Goal: Task Accomplishment & Management: Manage account settings

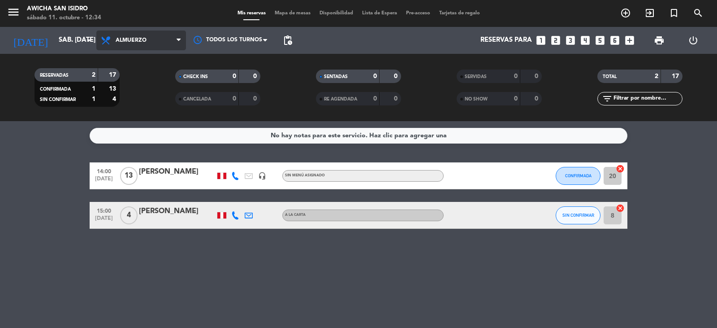
click at [182, 41] on span at bounding box center [181, 40] width 9 height 9
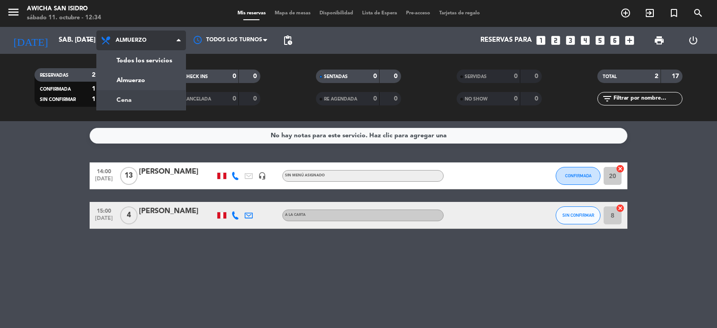
click at [123, 99] on div "menu Awicha San [PERSON_NAME] 11. octubre - 12:34 Mis reservas Mapa de mesas Di…" at bounding box center [358, 60] width 717 height 121
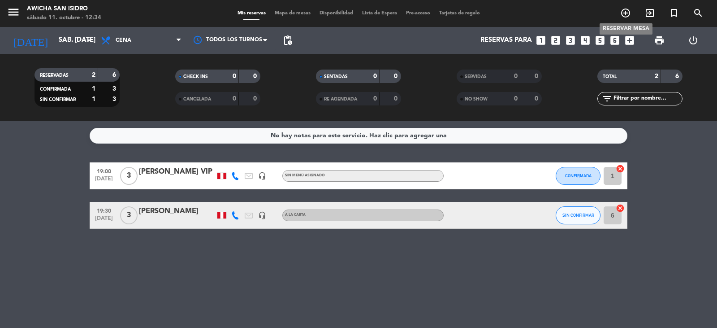
click at [463, 12] on icon "add_circle_outline" at bounding box center [625, 13] width 11 height 11
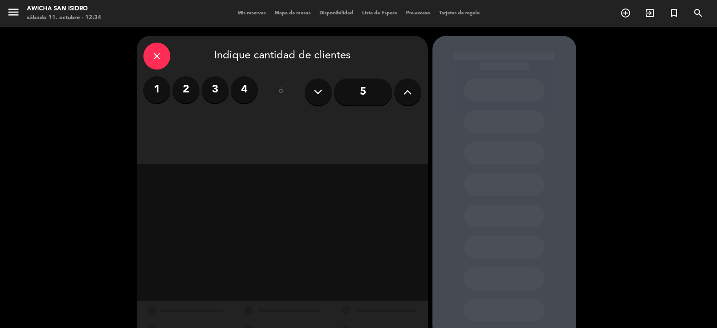
click at [405, 88] on icon at bounding box center [407, 91] width 9 height 13
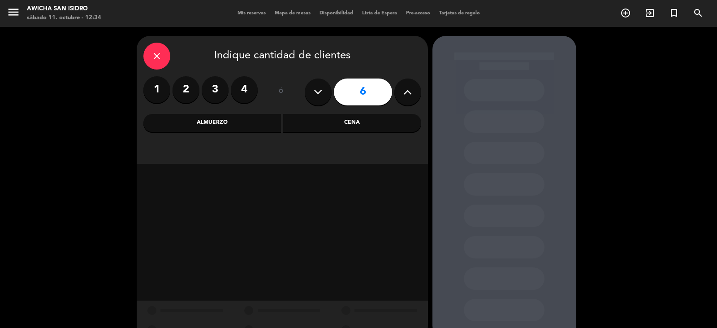
click at [374, 93] on input "6" at bounding box center [363, 91] width 58 height 27
click at [359, 123] on div "Cena" at bounding box center [352, 123] width 138 height 18
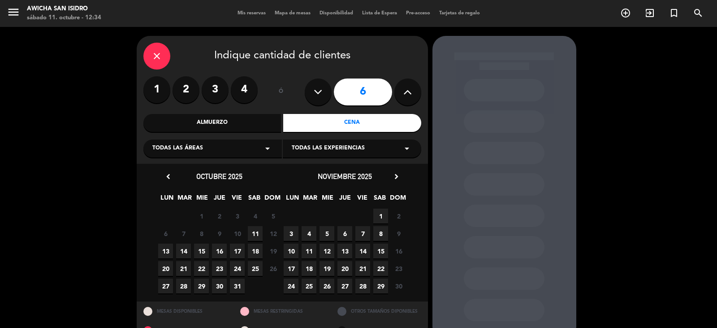
click at [260, 232] on span "11" at bounding box center [255, 233] width 15 height 15
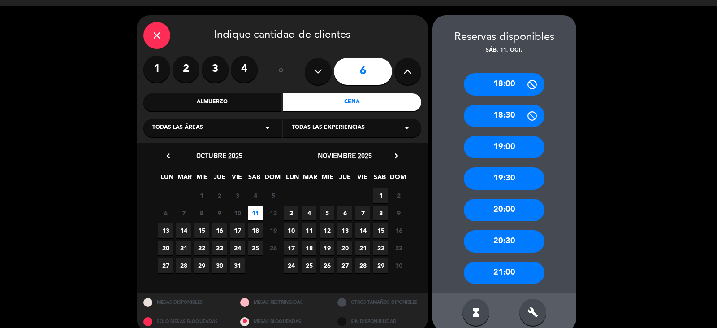
click at [463, 240] on div "20:30" at bounding box center [504, 241] width 81 height 22
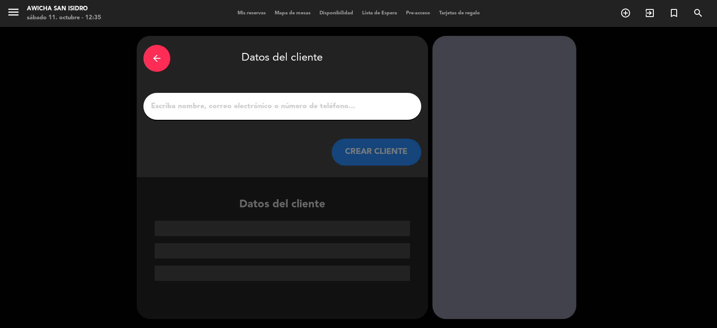
scroll to position [0, 0]
click at [229, 108] on input "1" at bounding box center [282, 106] width 264 height 13
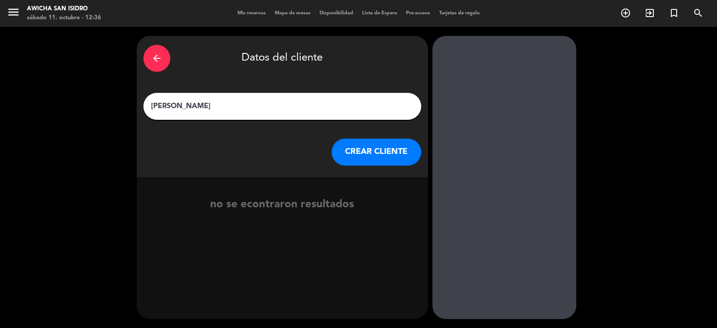
type input "[PERSON_NAME]"
click at [391, 150] on button "CREAR CLIENTE" at bounding box center [377, 151] width 90 height 27
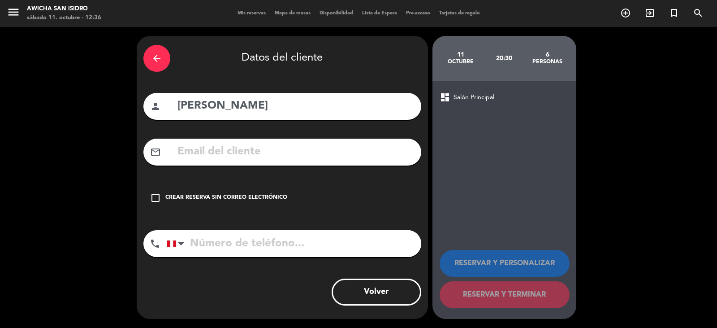
click at [153, 198] on icon "check_box_outline_blank" at bounding box center [155, 197] width 11 height 11
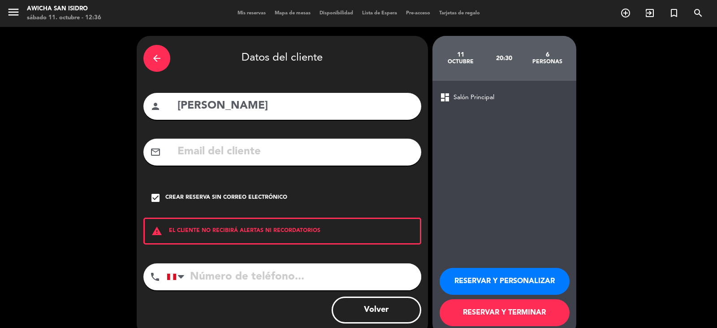
click at [212, 264] on input "tel" at bounding box center [294, 276] width 255 height 27
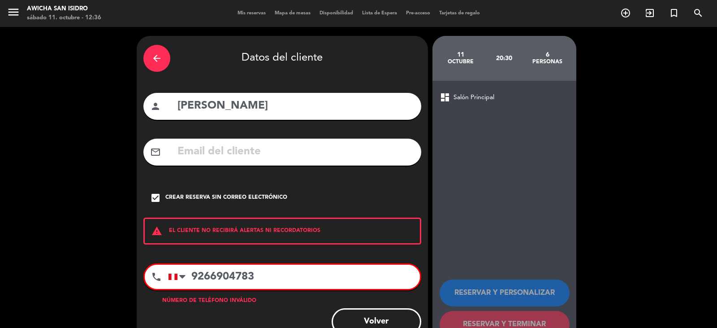
scroll to position [29, 0]
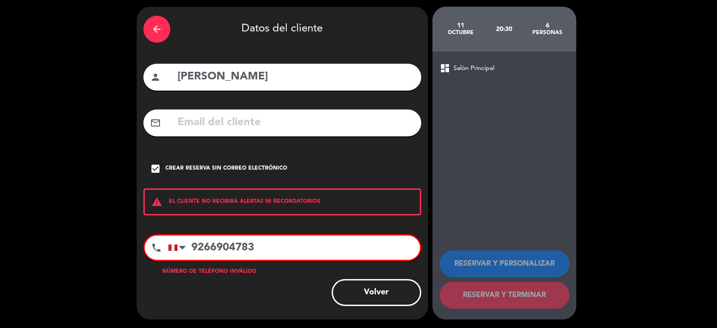
click at [241, 247] on input "9266904783" at bounding box center [294, 247] width 252 height 24
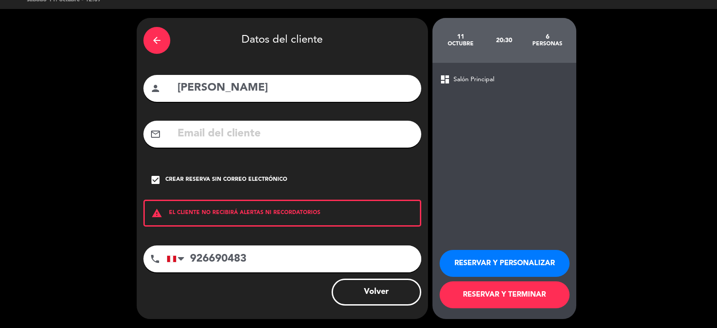
type input "926690483"
click at [463, 264] on button "RESERVAR Y TERMINAR" at bounding box center [505, 294] width 130 height 27
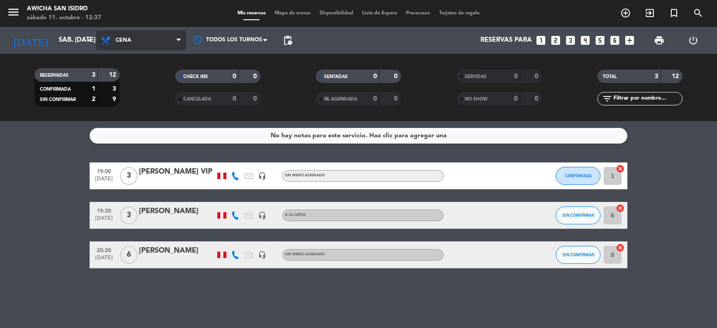
click at [180, 47] on span "Cena" at bounding box center [141, 40] width 90 height 20
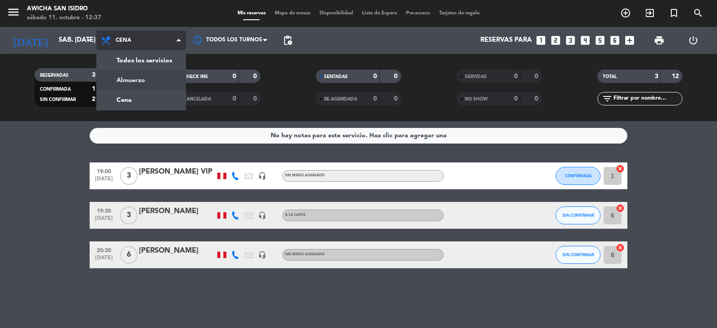
click at [147, 82] on div "menu Awicha San [PERSON_NAME] 11. octubre - 12:37 Mis reservas Mapa de mesas Di…" at bounding box center [358, 60] width 717 height 121
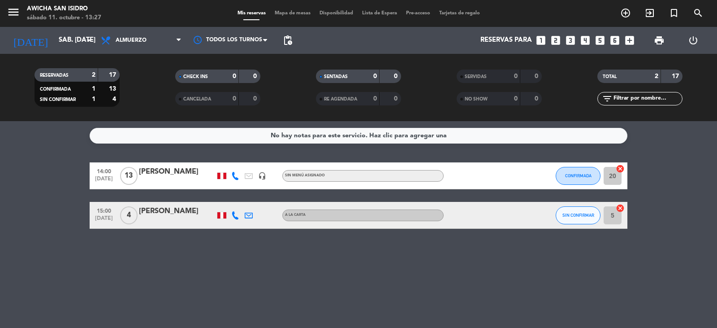
click at [237, 216] on icon at bounding box center [235, 215] width 8 height 8
click at [199, 264] on div "No hay notas para este servicio. Haz clic para agregar una 14:00 [DATE] [PERSON…" at bounding box center [358, 224] width 717 height 207
click at [69, 42] on input "sáb. [DATE]" at bounding box center [97, 40] width 86 height 17
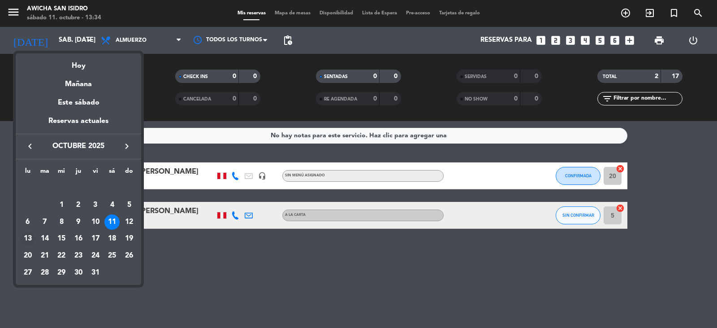
click at [28, 237] on div "13" at bounding box center [27, 238] width 15 height 15
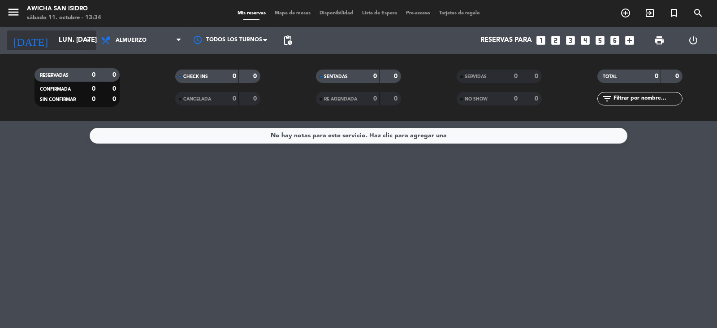
click at [90, 37] on icon "arrow_drop_down" at bounding box center [88, 40] width 11 height 11
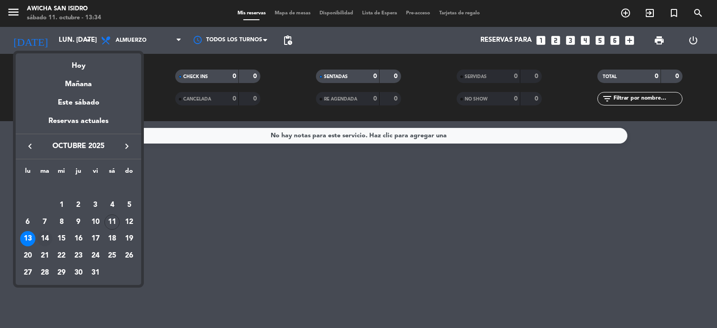
click at [48, 234] on div "14" at bounding box center [44, 238] width 15 height 15
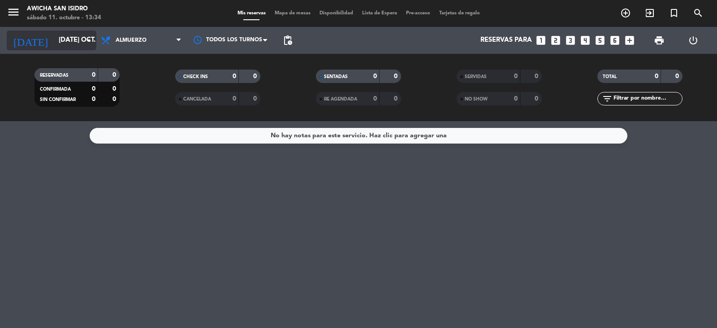
click at [75, 40] on input "[DATE] oct." at bounding box center [97, 40] width 86 height 17
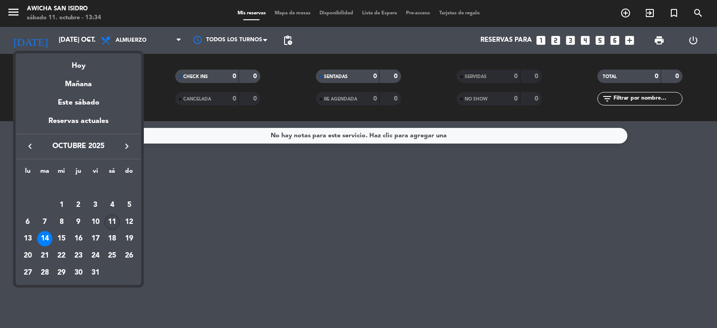
click at [112, 222] on div "11" at bounding box center [111, 221] width 15 height 15
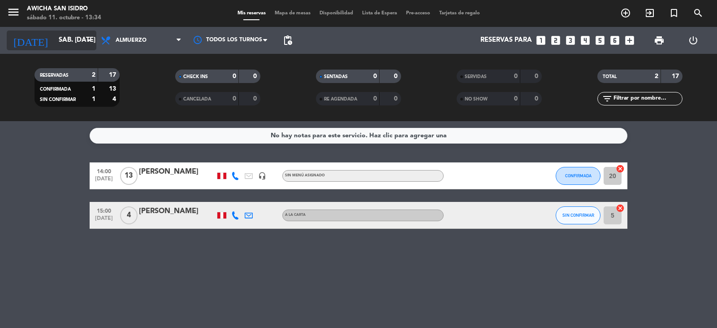
click at [77, 39] on input "sáb. [DATE]" at bounding box center [97, 40] width 86 height 17
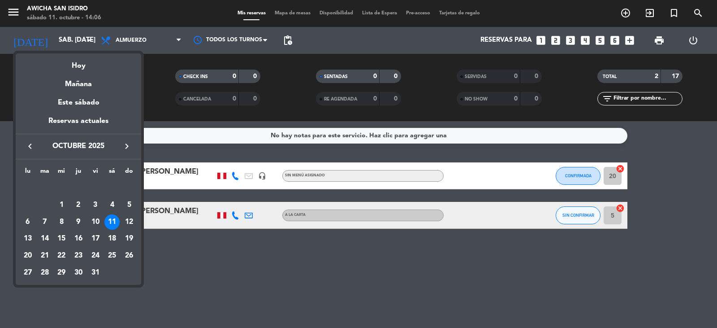
click at [224, 153] on div at bounding box center [358, 164] width 717 height 328
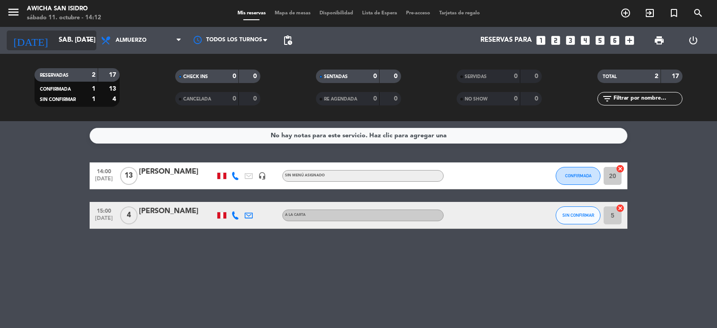
click at [90, 42] on icon "arrow_drop_down" at bounding box center [88, 40] width 11 height 11
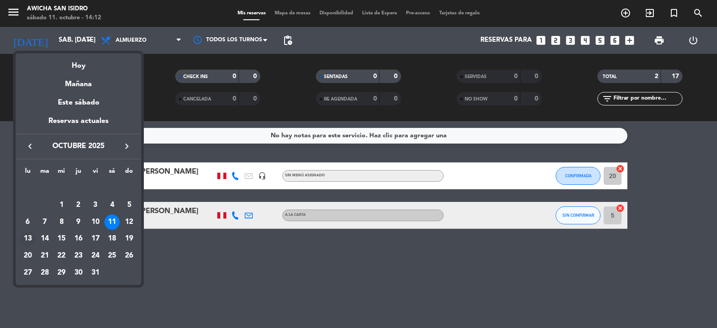
click at [28, 234] on div "13" at bounding box center [27, 238] width 15 height 15
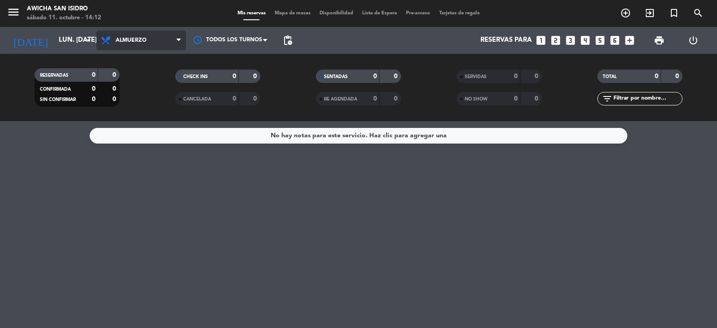
click at [182, 44] on span at bounding box center [181, 40] width 9 height 9
click at [128, 96] on div "menu Awicha San [PERSON_NAME] 11. octubre - 14:13 Mis reservas Mapa de mesas Di…" at bounding box center [358, 60] width 717 height 121
click at [181, 45] on span "Cena" at bounding box center [141, 40] width 90 height 20
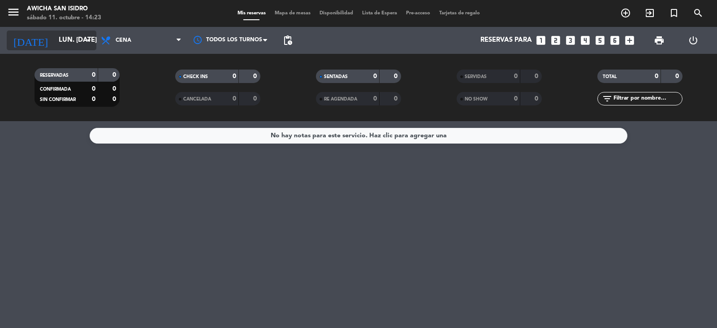
click at [92, 42] on icon "arrow_drop_down" at bounding box center [88, 40] width 11 height 11
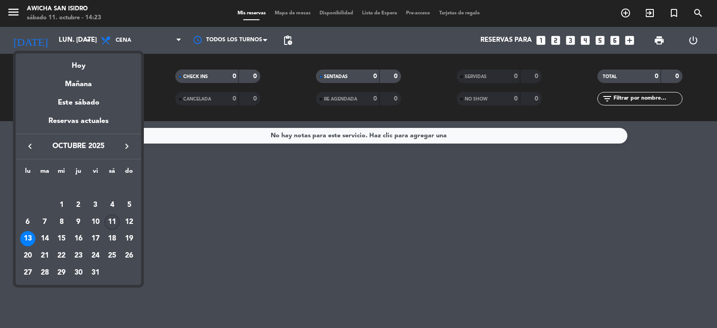
click at [114, 223] on div "11" at bounding box center [111, 221] width 15 height 15
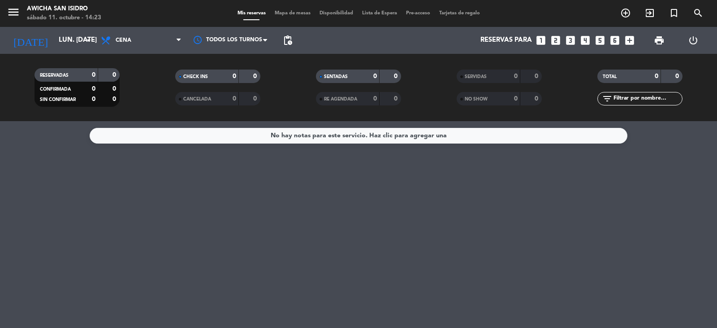
type input "sáb. [DATE]"
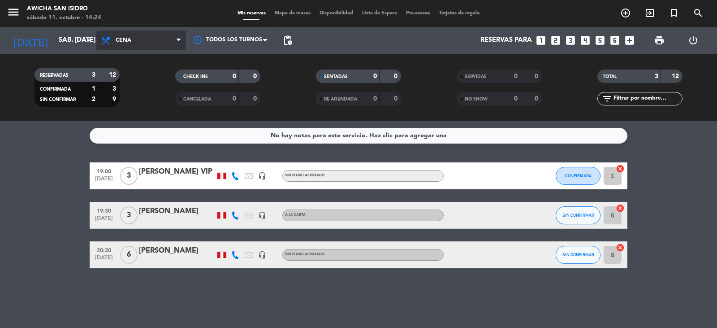
click at [177, 41] on icon at bounding box center [179, 40] width 4 height 7
click at [176, 251] on div "[PERSON_NAME]" at bounding box center [177, 251] width 76 height 12
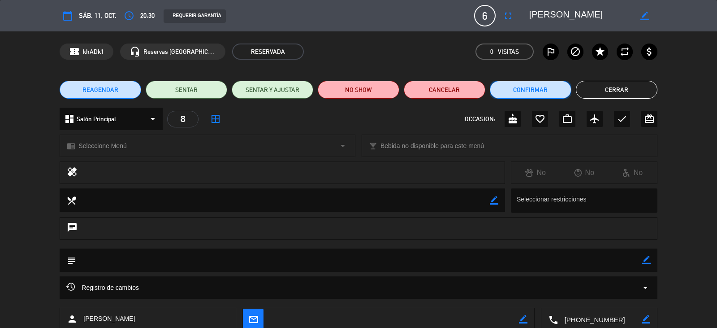
click at [463, 88] on button "Confirmar" at bounding box center [531, 90] width 82 height 18
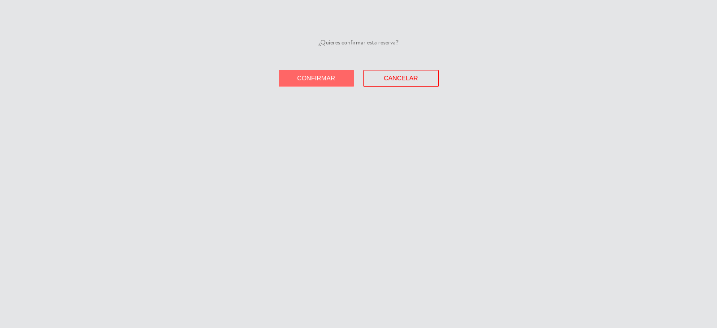
click at [324, 80] on span "Confirmar" at bounding box center [316, 77] width 38 height 7
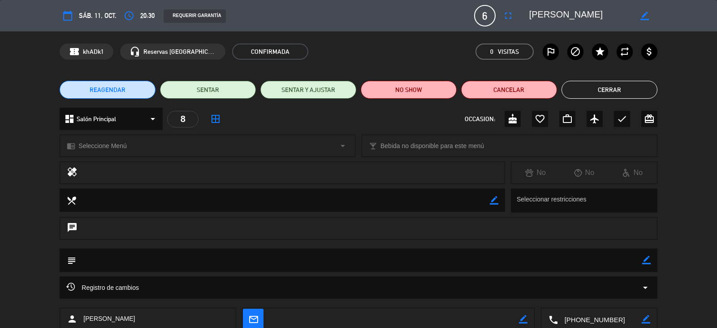
click at [463, 85] on button "Cerrar" at bounding box center [610, 90] width 96 height 18
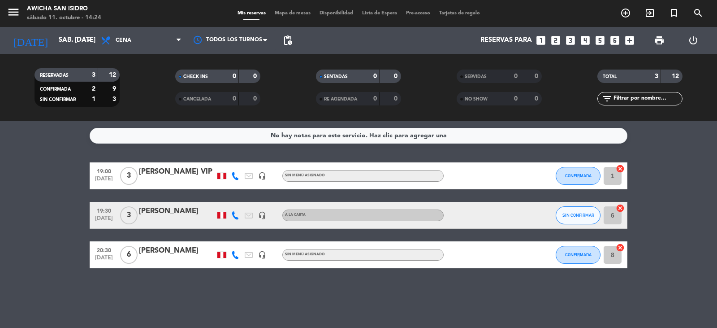
click at [156, 213] on div "[PERSON_NAME]" at bounding box center [177, 211] width 76 height 12
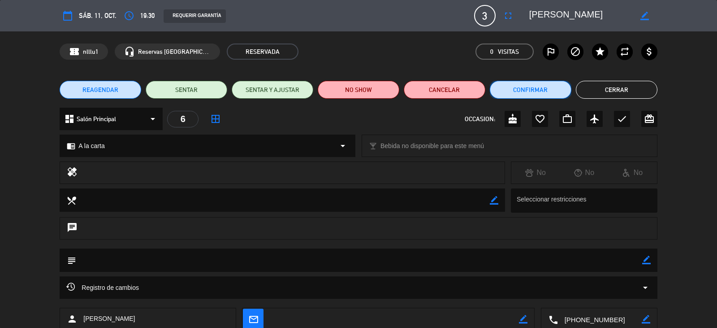
click at [463, 91] on button "Confirmar" at bounding box center [531, 90] width 82 height 18
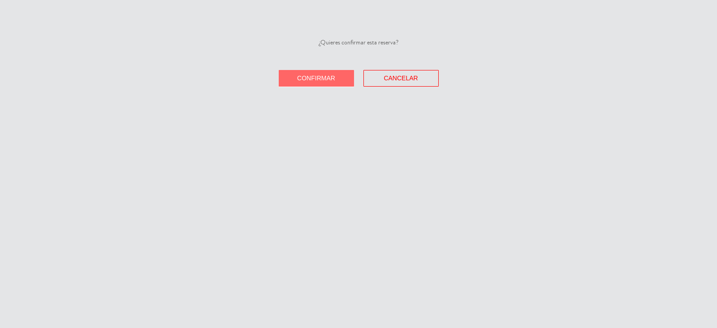
click at [335, 78] on span "Confirmar" at bounding box center [316, 77] width 38 height 7
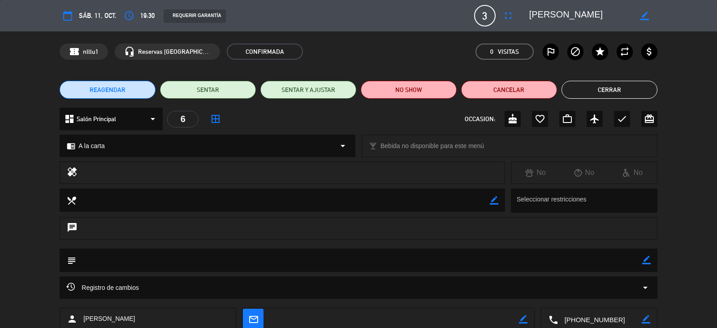
click at [463, 90] on button "Cerrar" at bounding box center [610, 90] width 96 height 18
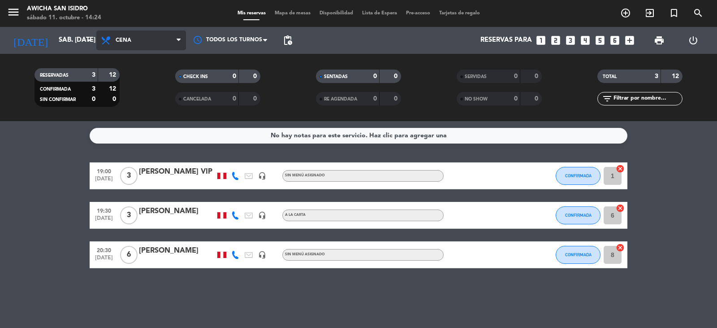
click at [178, 39] on icon at bounding box center [179, 40] width 4 height 7
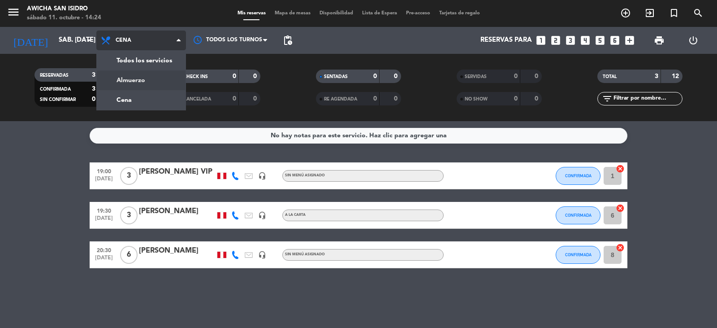
click at [142, 77] on div "menu Awicha San [PERSON_NAME] 11. octubre - 14:24 Mis reservas Mapa de mesas Di…" at bounding box center [358, 60] width 717 height 121
